Goal: Task Accomplishment & Management: Manage account settings

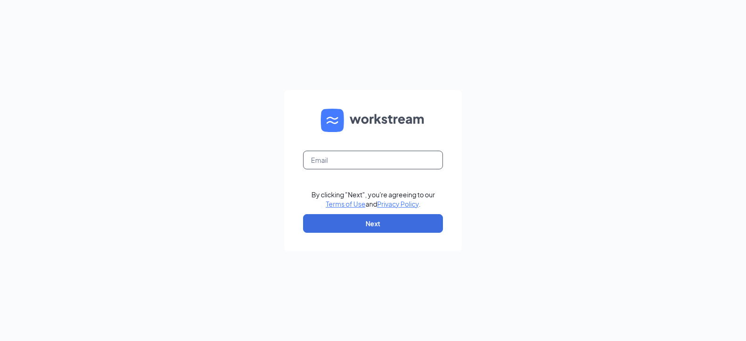
click at [380, 164] on input "text" at bounding box center [373, 160] width 140 height 19
type input "Ben@ProCorps.com"
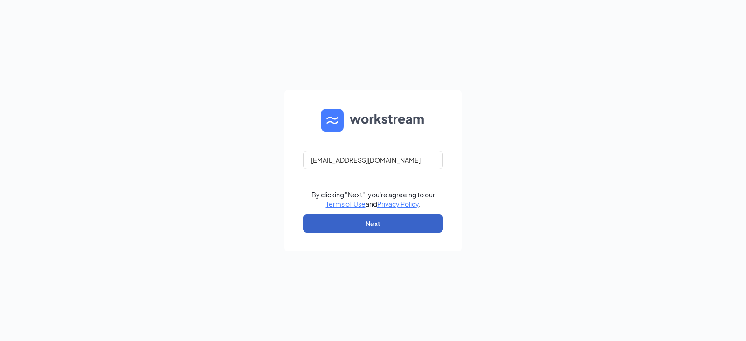
click at [374, 226] on button "Next" at bounding box center [373, 223] width 140 height 19
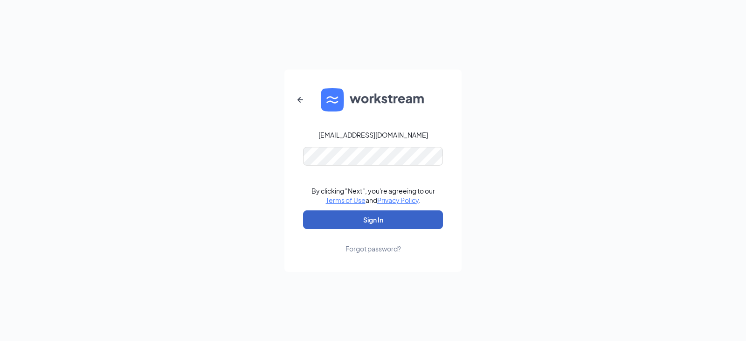
click at [386, 220] on button "Sign In" at bounding box center [373, 219] width 140 height 19
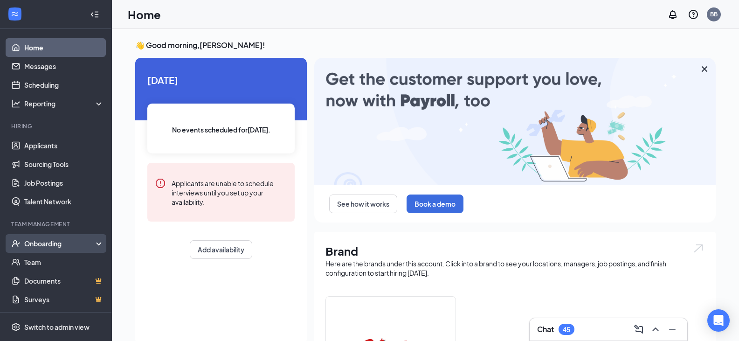
click at [63, 246] on div "Onboarding" at bounding box center [60, 243] width 72 height 9
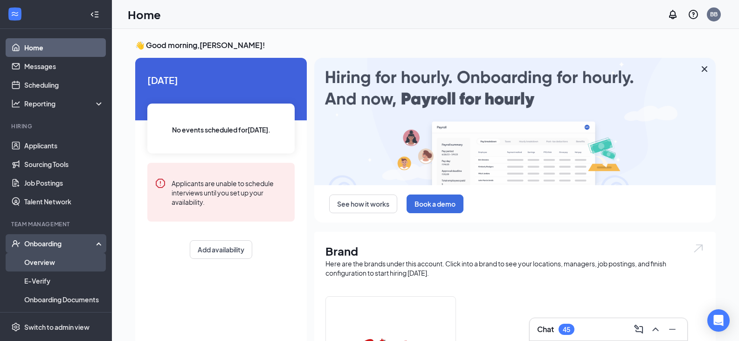
click at [51, 262] on link "Overview" at bounding box center [64, 262] width 80 height 19
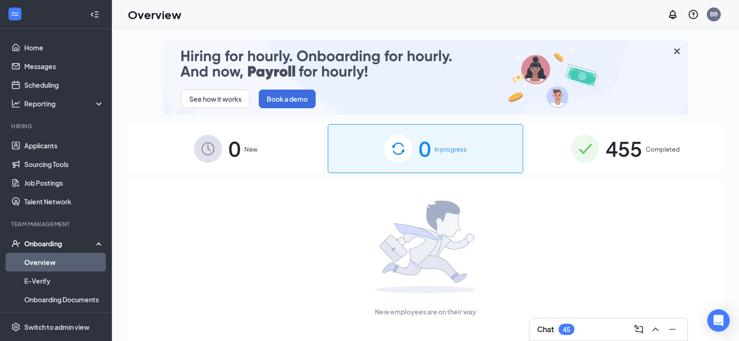
click at [645, 148] on div "455 Completed" at bounding box center [625, 148] width 195 height 49
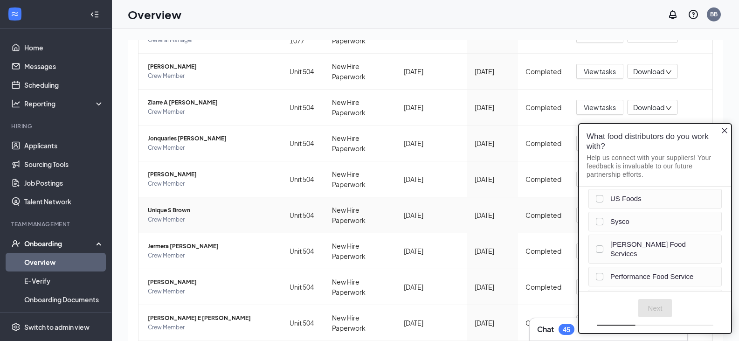
scroll to position [302, 0]
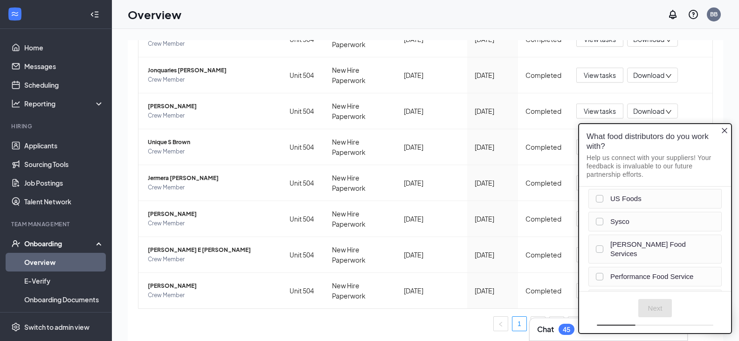
click at [723, 132] on icon "Close button" at bounding box center [724, 129] width 7 height 7
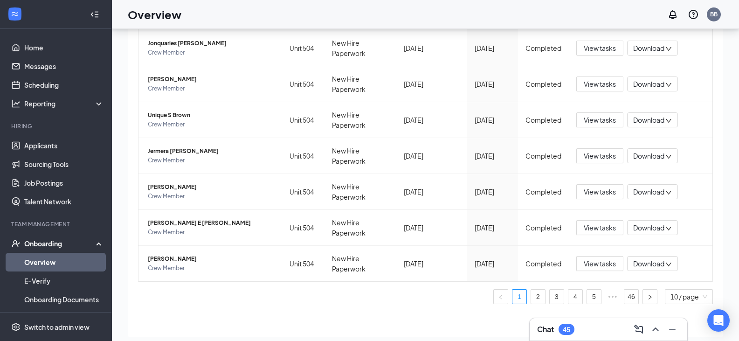
scroll to position [42, 0]
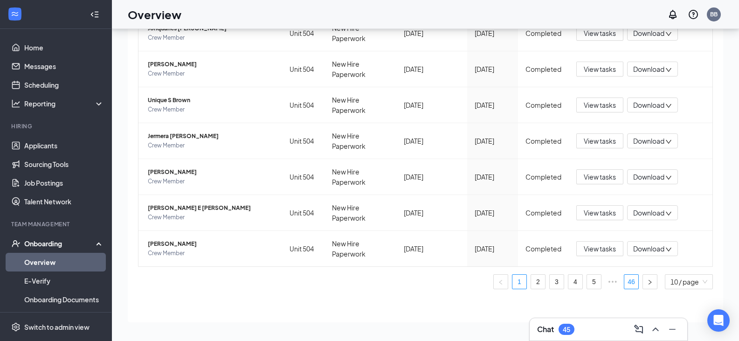
click at [624, 276] on link "46" at bounding box center [631, 282] width 14 height 14
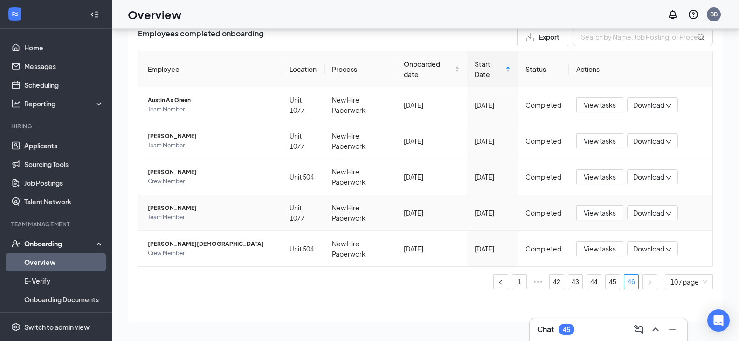
scroll to position [122, 0]
click at [668, 178] on div "Download" at bounding box center [652, 176] width 51 height 15
click at [654, 218] on div "Download files" at bounding box center [677, 220] width 101 height 11
